Goal: Find specific page/section: Find specific page/section

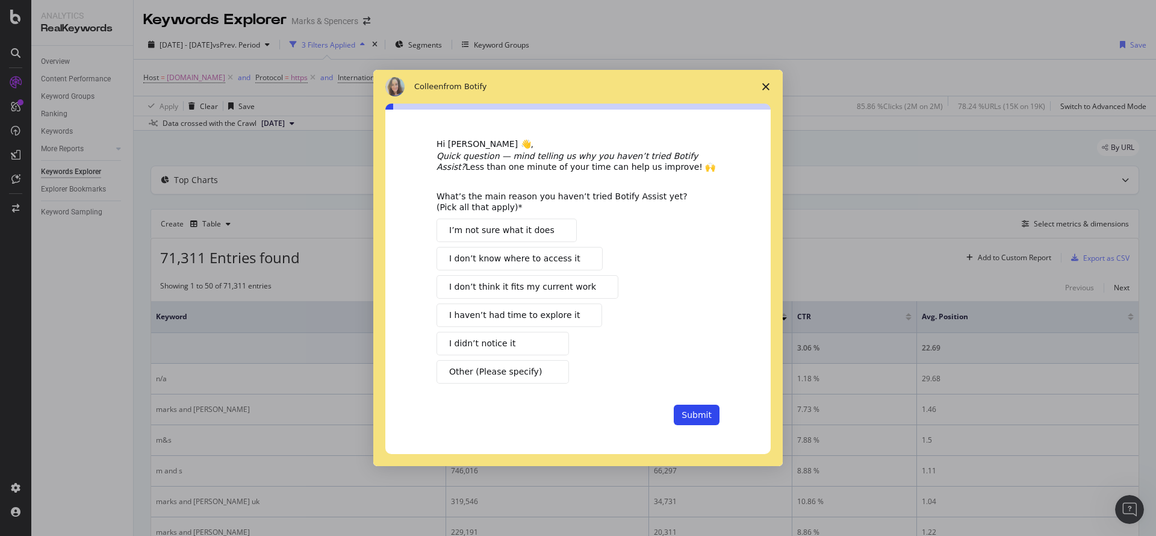
click at [770, 86] on span "Close survey" at bounding box center [766, 87] width 34 height 34
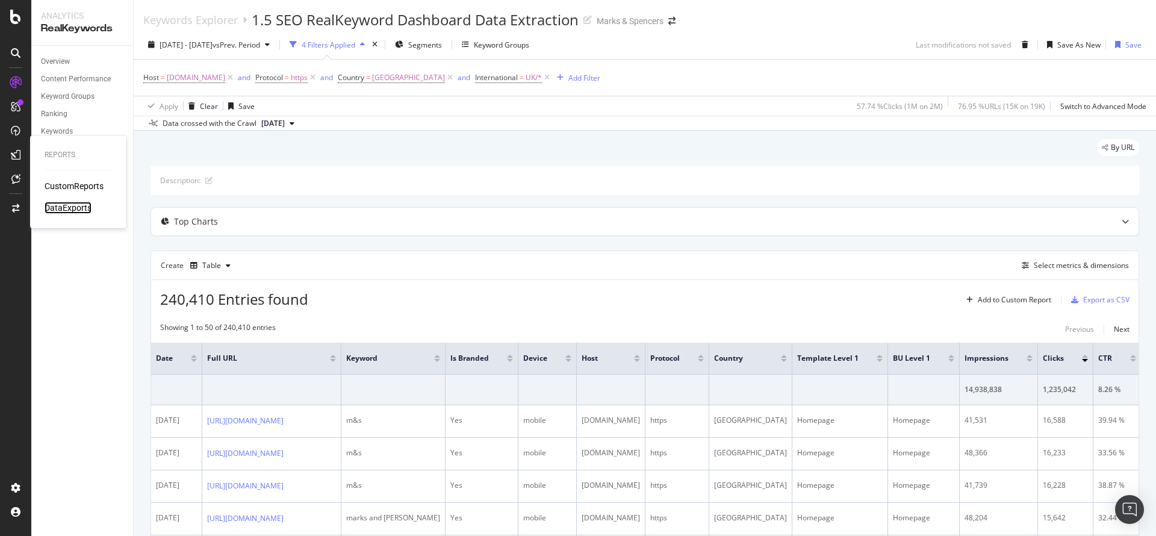
click at [87, 203] on div "DataExports" at bounding box center [68, 208] width 47 height 12
